Goal: Task Accomplishment & Management: Use online tool/utility

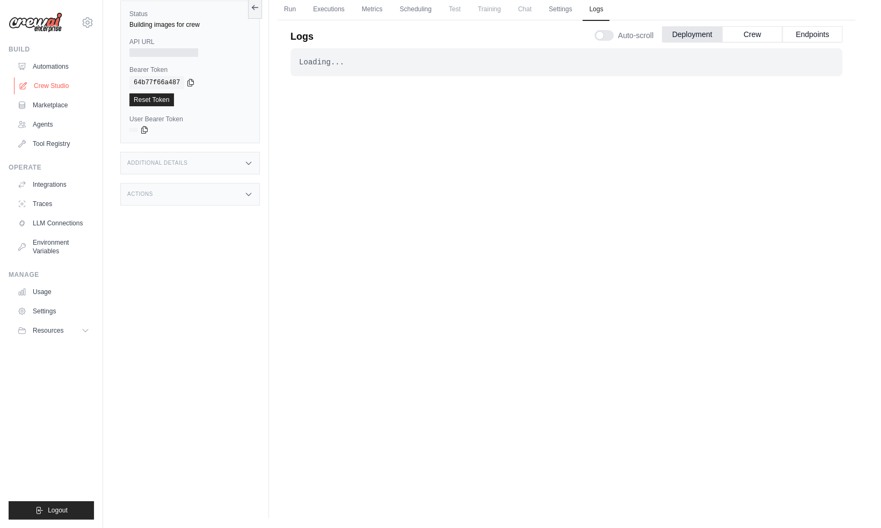
click at [34, 84] on link "Crew Studio" at bounding box center [54, 85] width 81 height 17
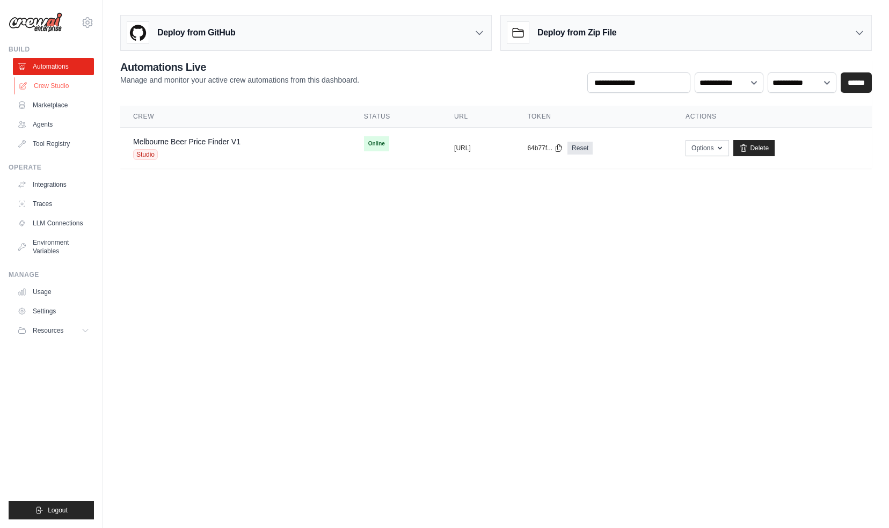
click at [49, 86] on link "Crew Studio" at bounding box center [54, 85] width 81 height 17
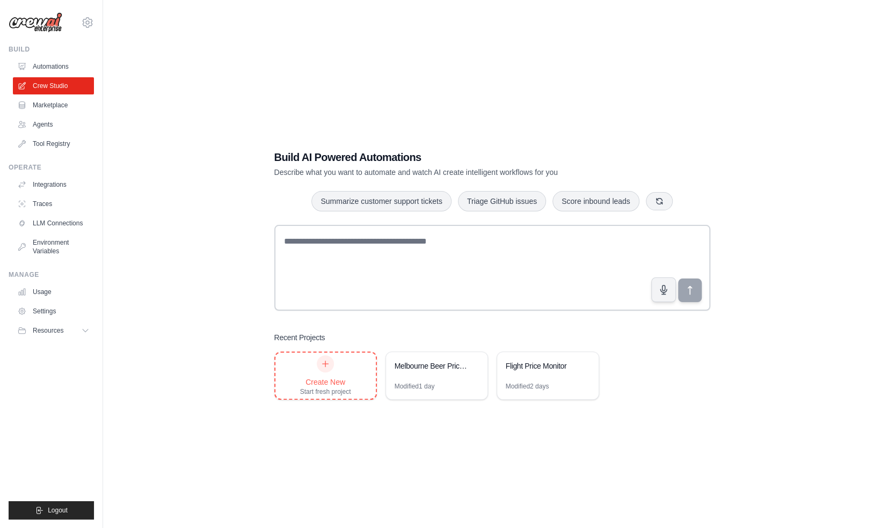
click at [339, 376] on div "Create New Start fresh project" at bounding box center [325, 375] width 51 height 41
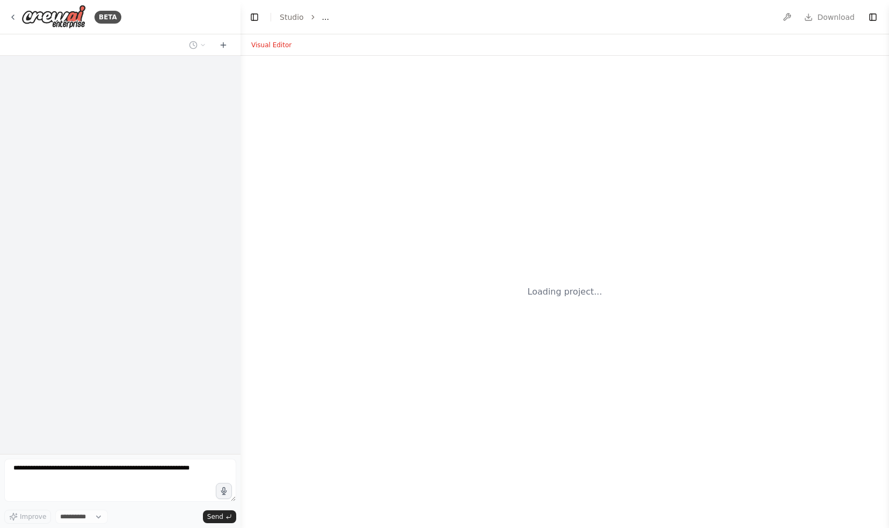
select select "****"
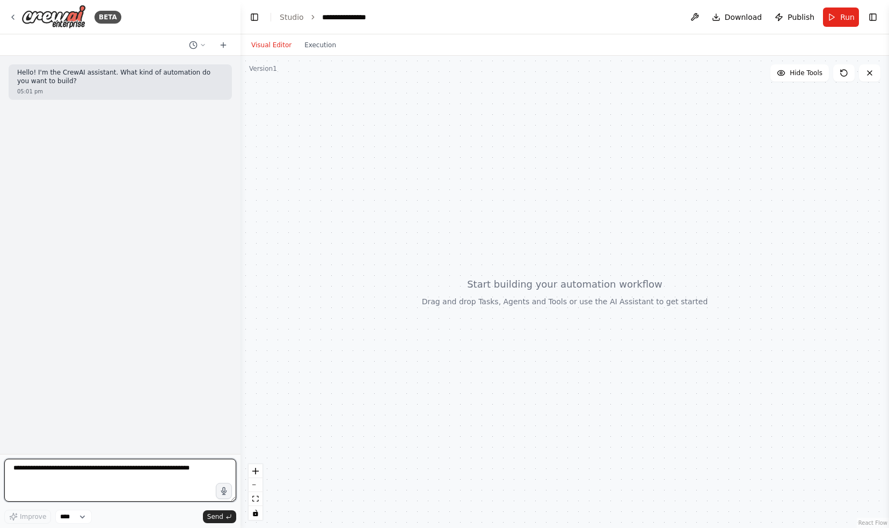
click at [86, 471] on textarea at bounding box center [120, 480] width 232 height 43
type textarea "**********"
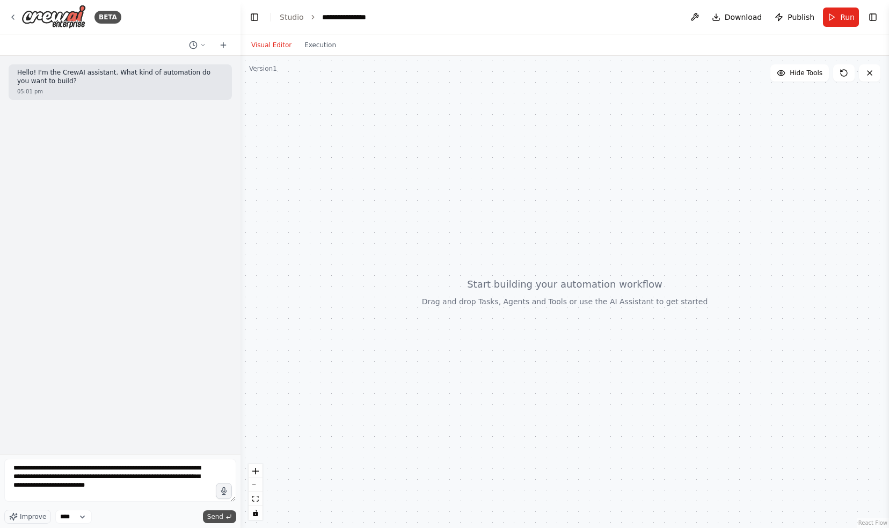
click at [220, 517] on span "Send" at bounding box center [215, 517] width 16 height 9
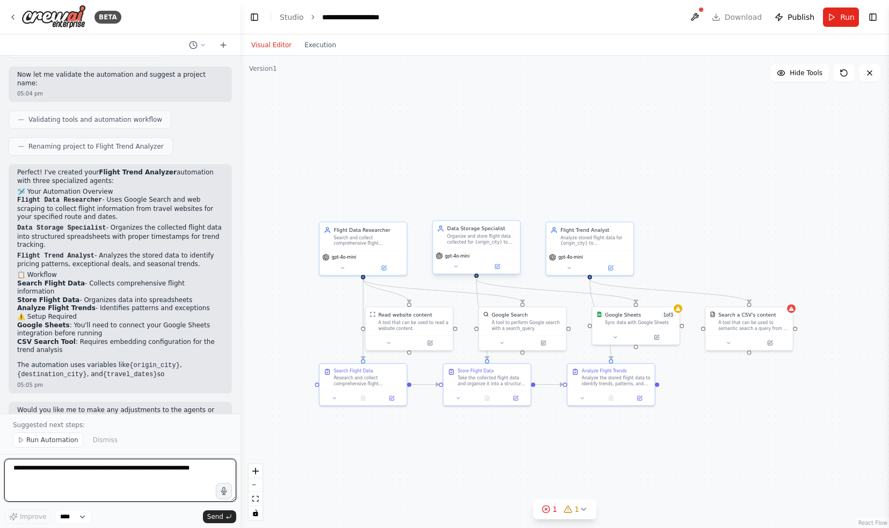
scroll to position [751, 0]
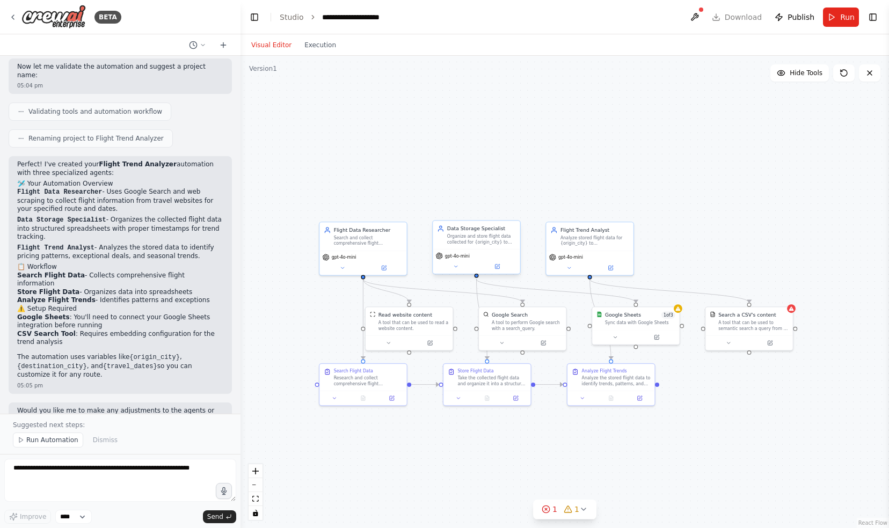
click at [682, 316] on div ".deletable-edge-delete-btn { width: 20px; height: 20px; border: 0px solid #ffff…" at bounding box center [564, 292] width 648 height 472
click at [624, 337] on button at bounding box center [615, 336] width 40 height 9
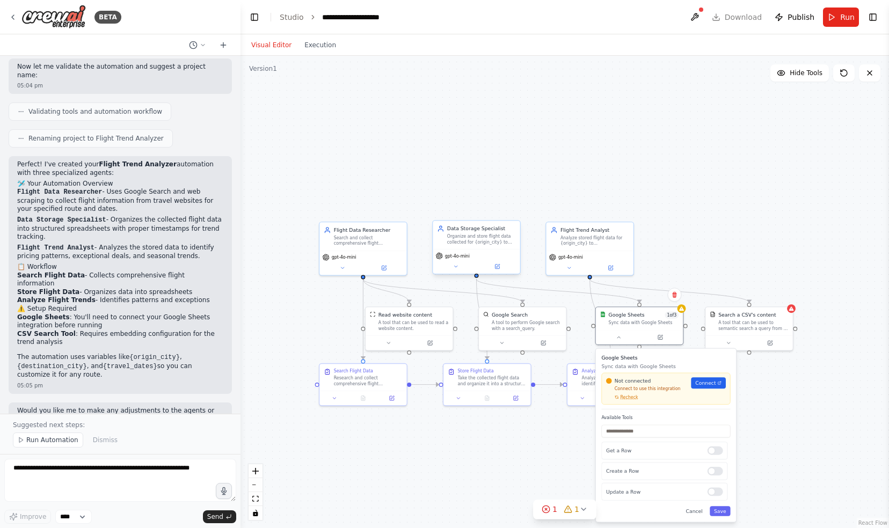
click at [707, 389] on div "Not connected Connect to use this integration Recheck Connect" at bounding box center [666, 388] width 120 height 23
click at [712, 389] on div "Not connected Connect to use this integration Recheck Connect" at bounding box center [666, 388] width 120 height 23
click at [713, 382] on span "Connect" at bounding box center [705, 382] width 20 height 7
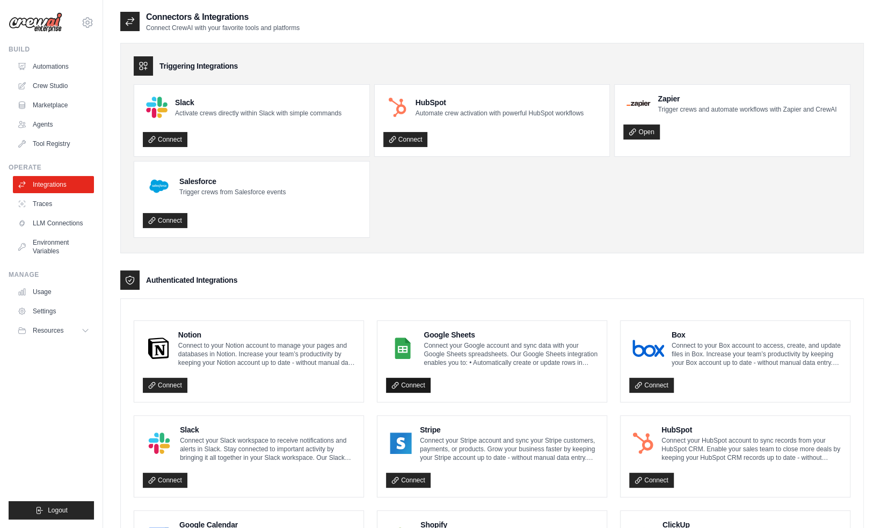
click at [419, 384] on link "Connect" at bounding box center [408, 385] width 45 height 15
